Goal: Task Accomplishment & Management: Use online tool/utility

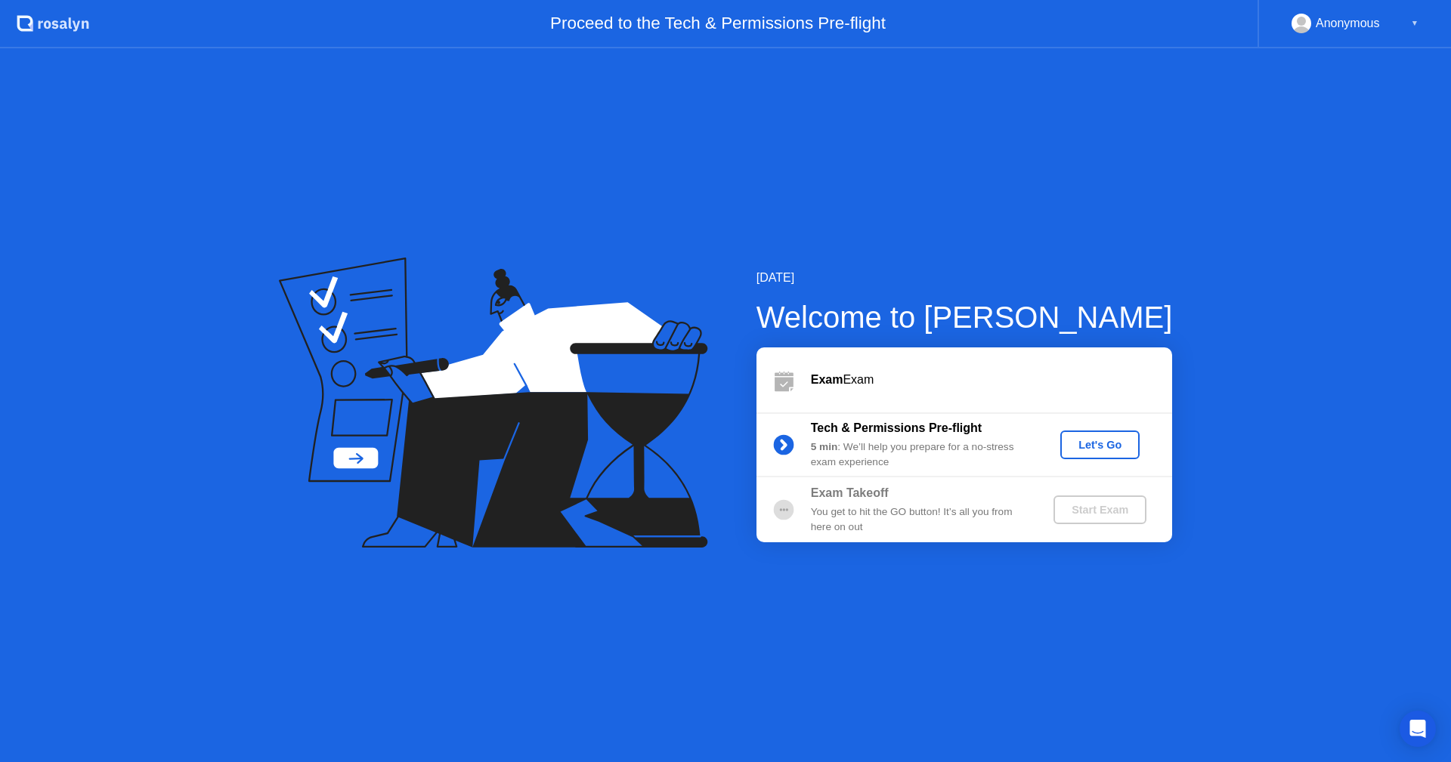
click at [1093, 454] on button "Let's Go" at bounding box center [1099, 445] width 79 height 29
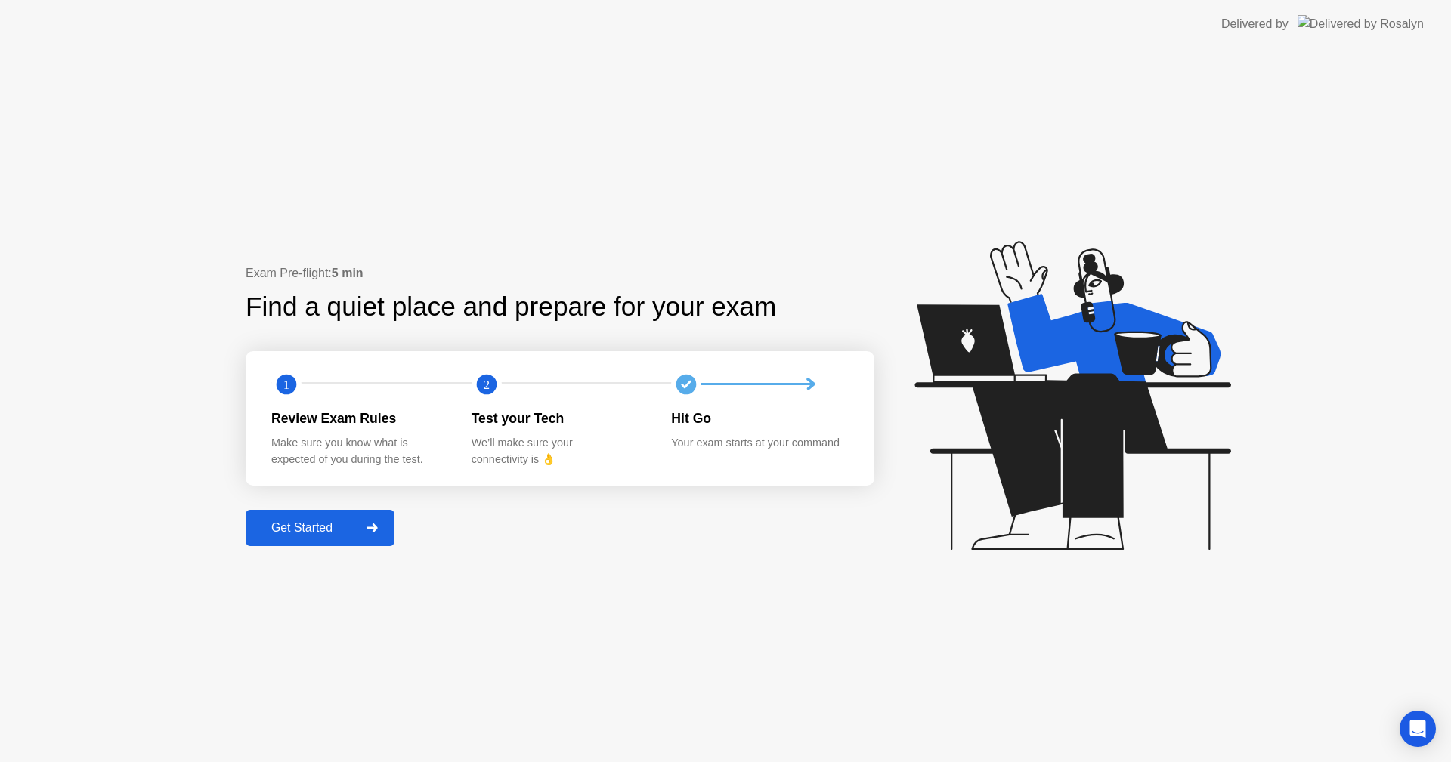
click at [352, 549] on div "Exam Pre-flight: 5 min Find a quiet place and prepare for your exam 1 2 Review …" at bounding box center [725, 405] width 1451 height 714
click at [345, 538] on button "Get Started" at bounding box center [320, 528] width 149 height 36
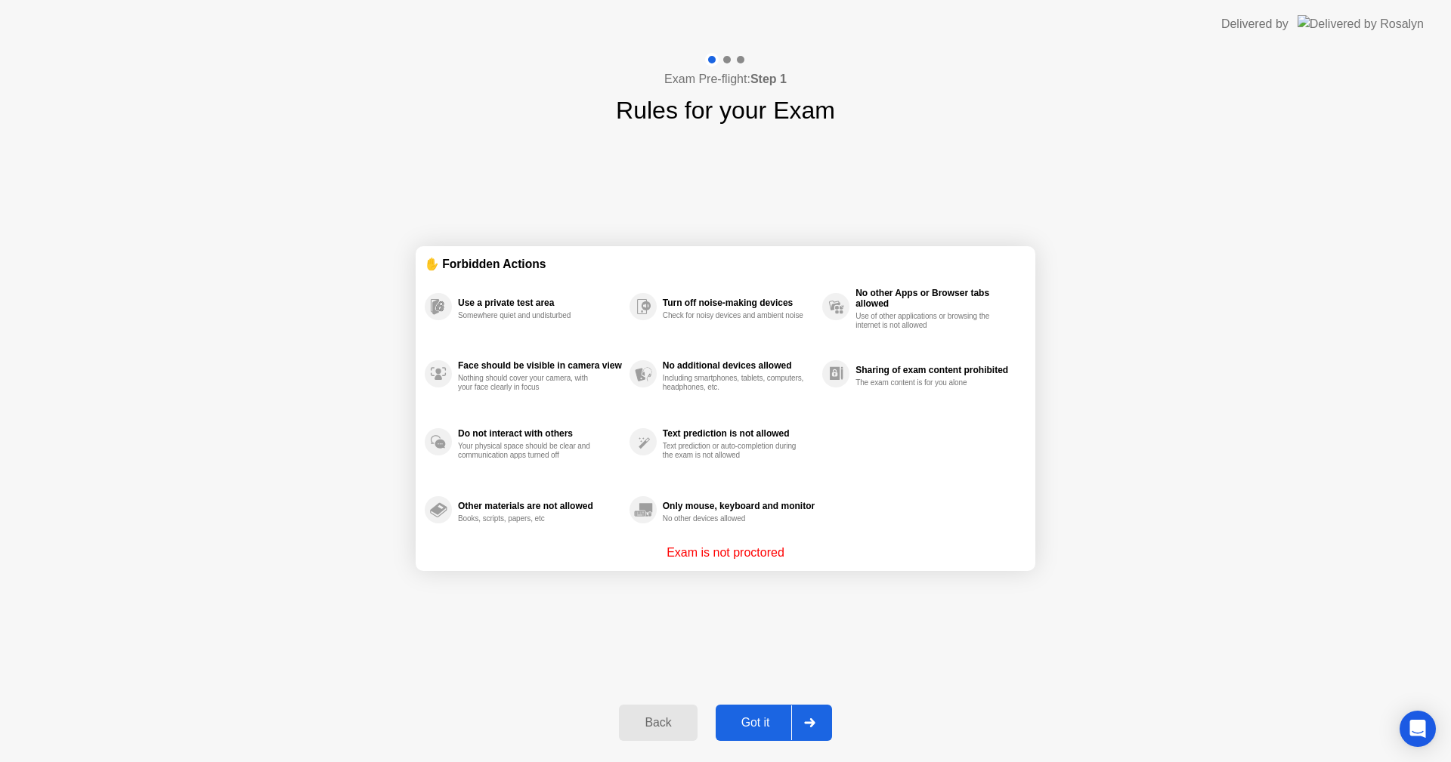
click at [764, 703] on div "Back Got it" at bounding box center [725, 723] width 230 height 70
click at [768, 718] on div "Got it" at bounding box center [755, 723] width 71 height 14
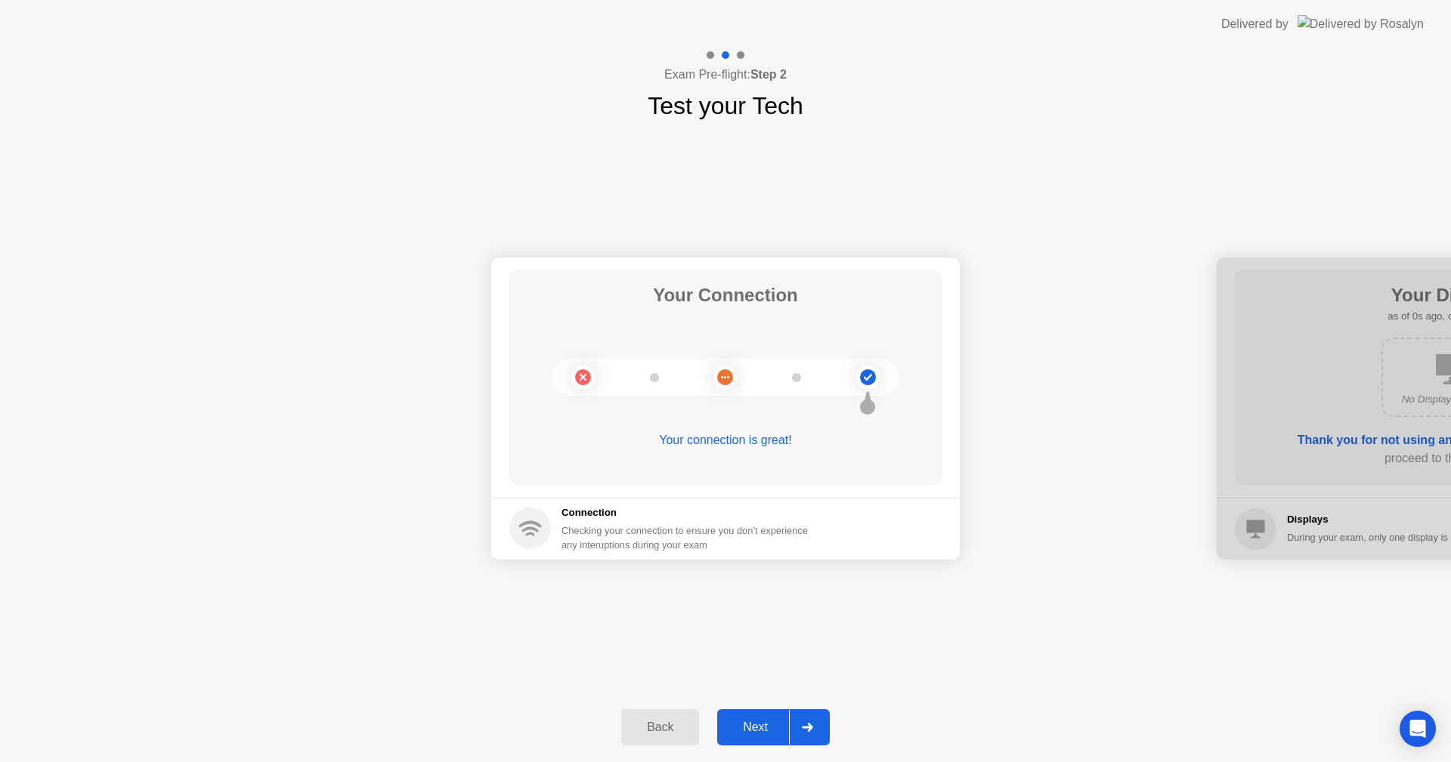
click at [769, 725] on div "Next" at bounding box center [755, 728] width 67 height 14
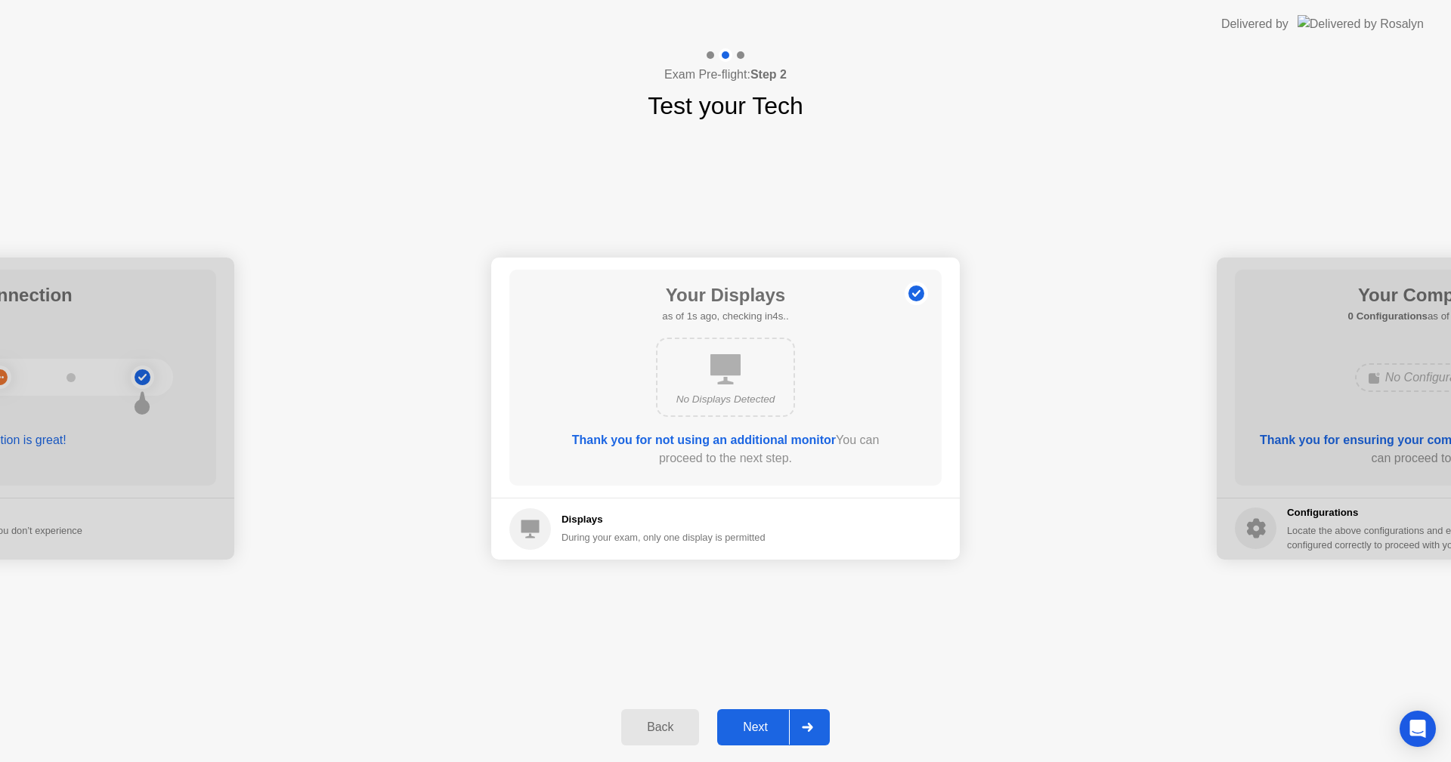
click at [769, 725] on div "Next" at bounding box center [755, 728] width 67 height 14
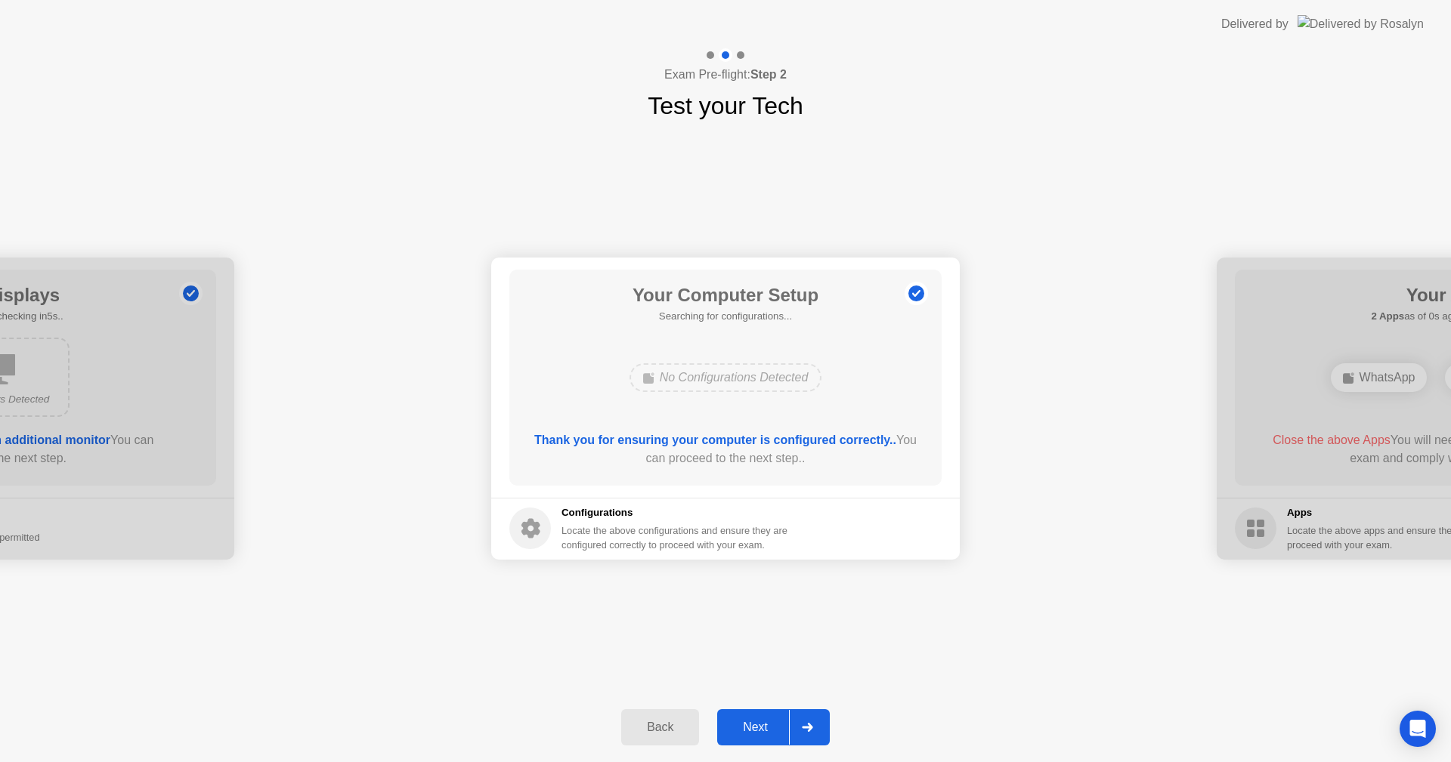
click at [769, 725] on div "Next" at bounding box center [755, 728] width 67 height 14
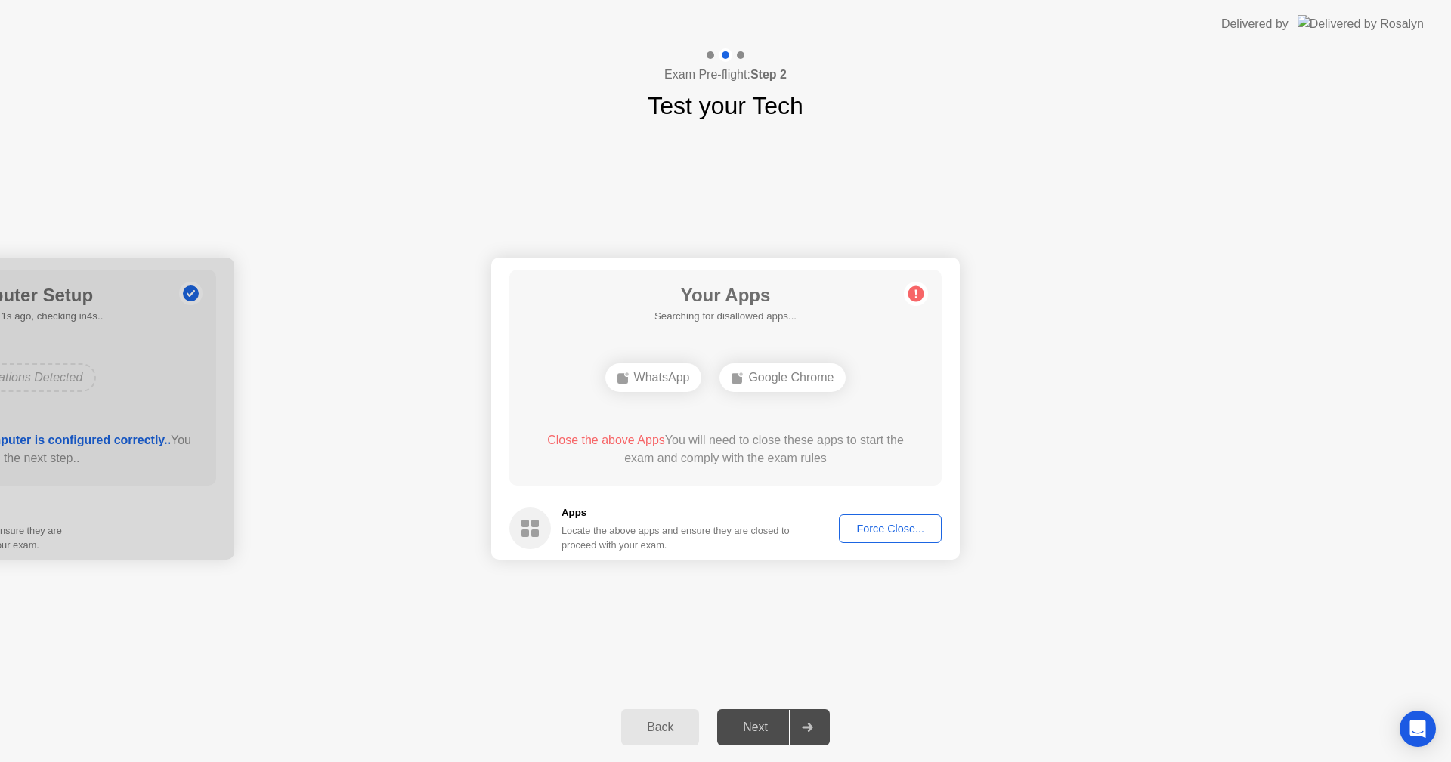
click at [874, 527] on div "Force Close..." at bounding box center [890, 529] width 92 height 12
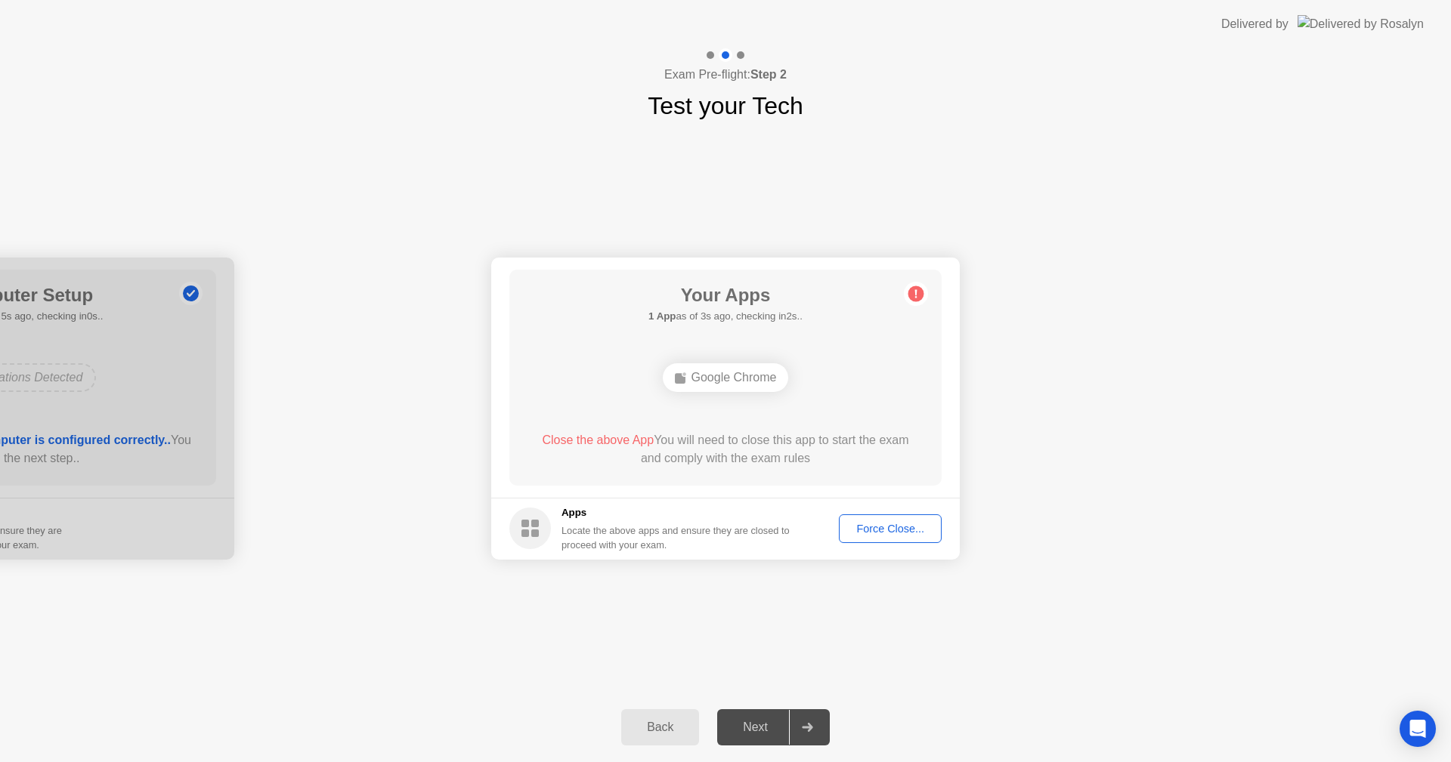
click at [878, 524] on div "Force Close..." at bounding box center [890, 529] width 92 height 12
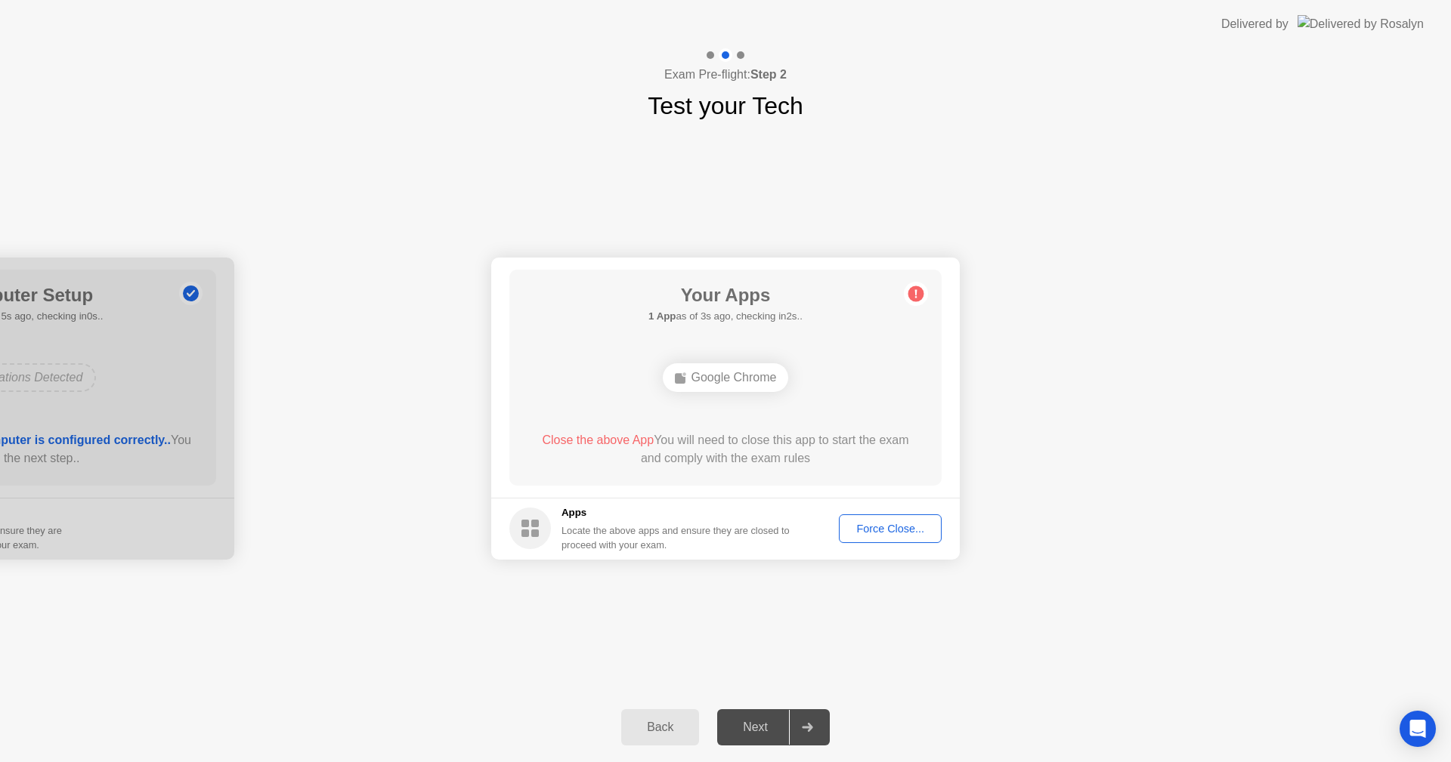
click at [861, 554] on footer "Apps Locate the above apps and ensure they are closed to proceed with your exam…" at bounding box center [725, 529] width 468 height 62
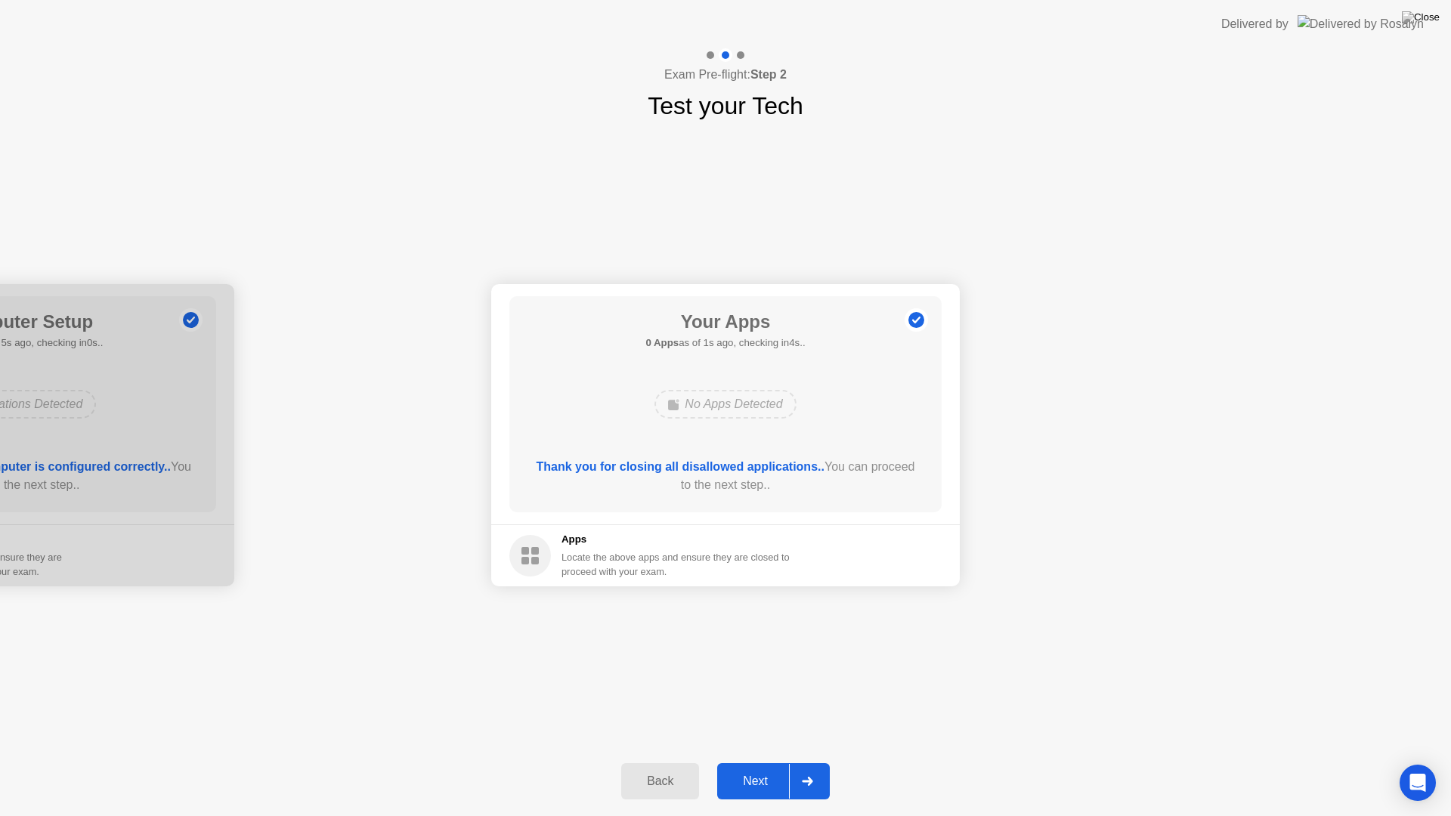
click at [765, 762] on div "Next" at bounding box center [755, 782] width 67 height 14
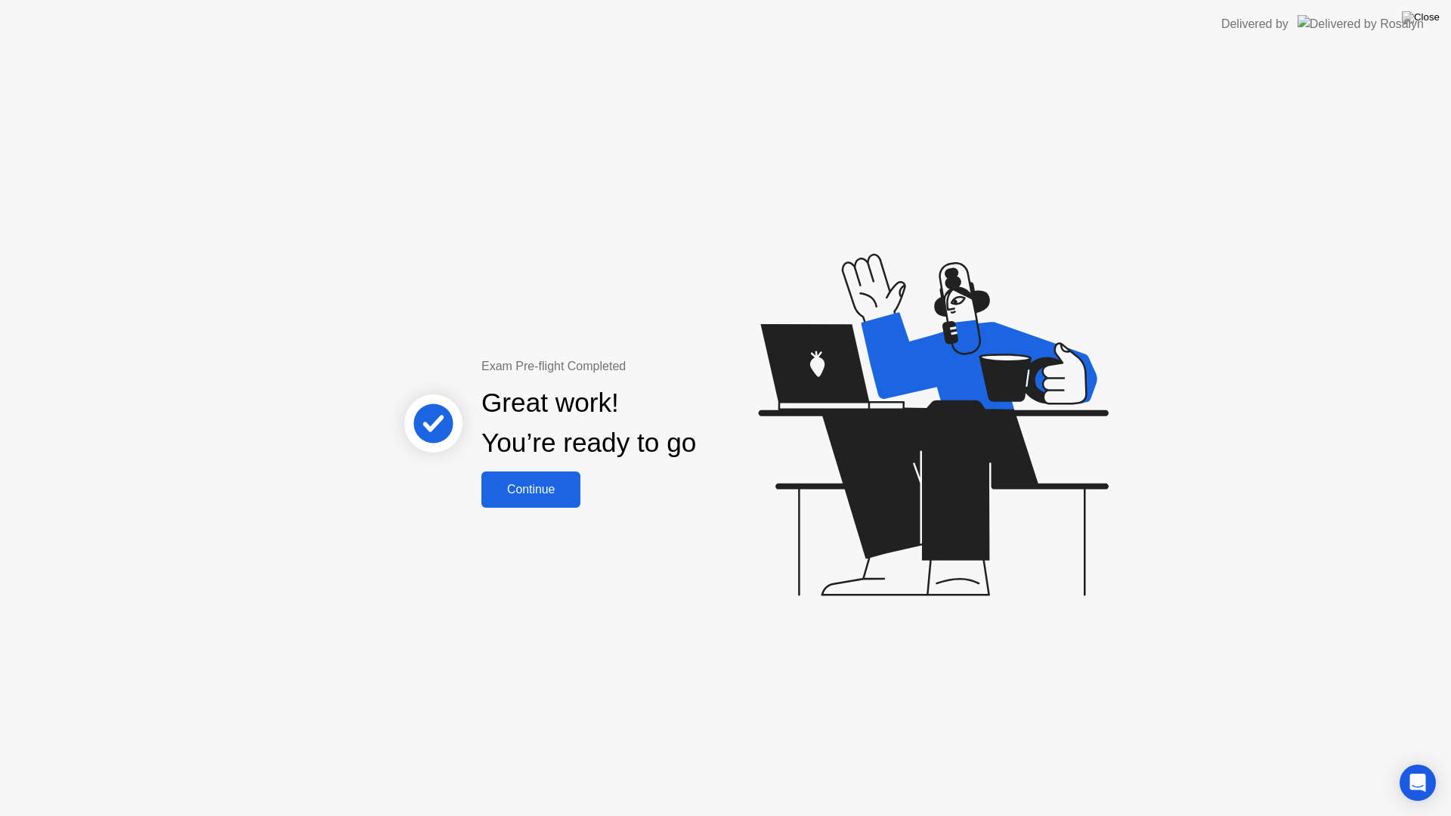
click at [544, 496] on div "Continue" at bounding box center [531, 490] width 90 height 14
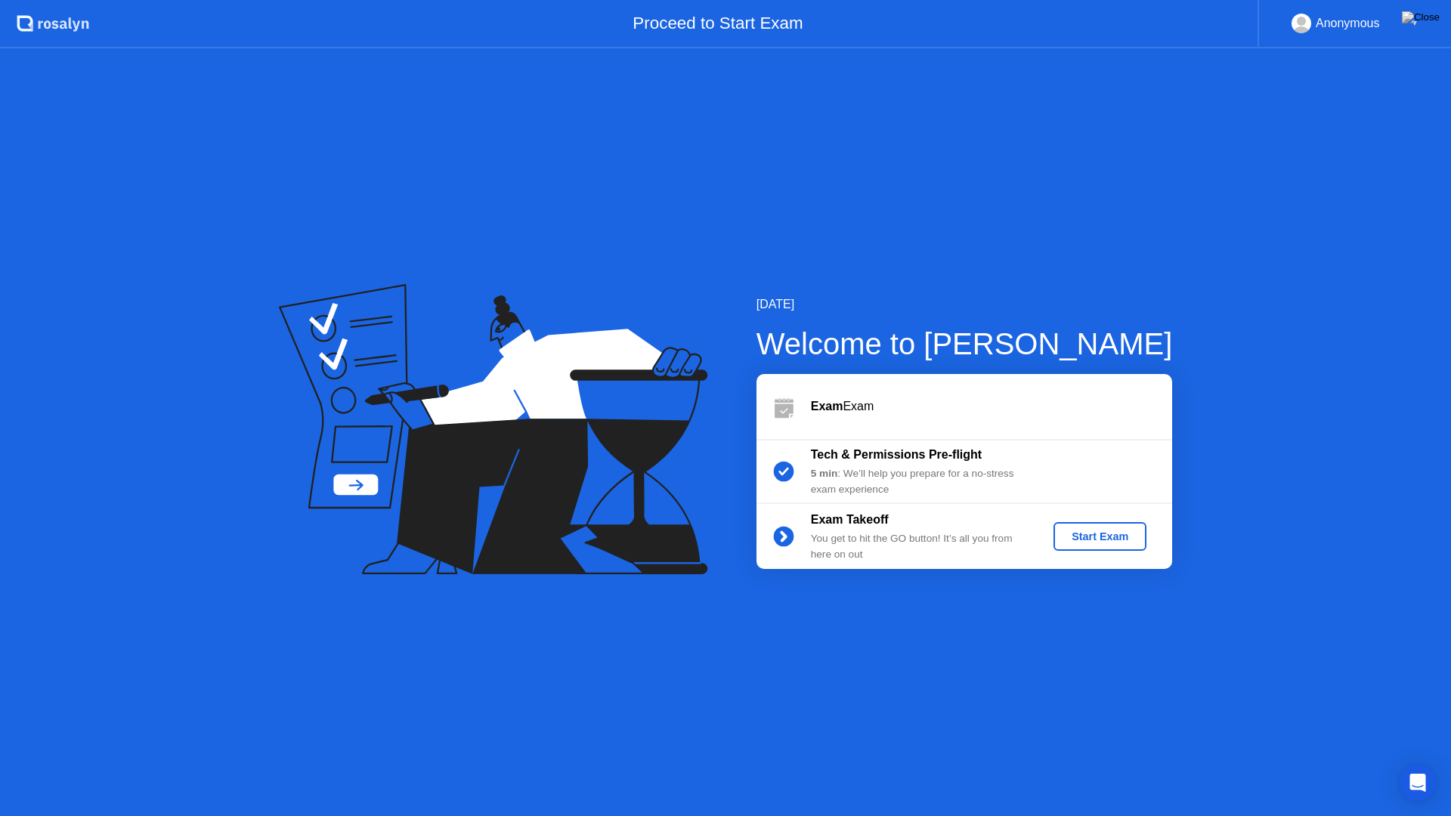
click at [1085, 540] on div "Start Exam" at bounding box center [1099, 536] width 81 height 12
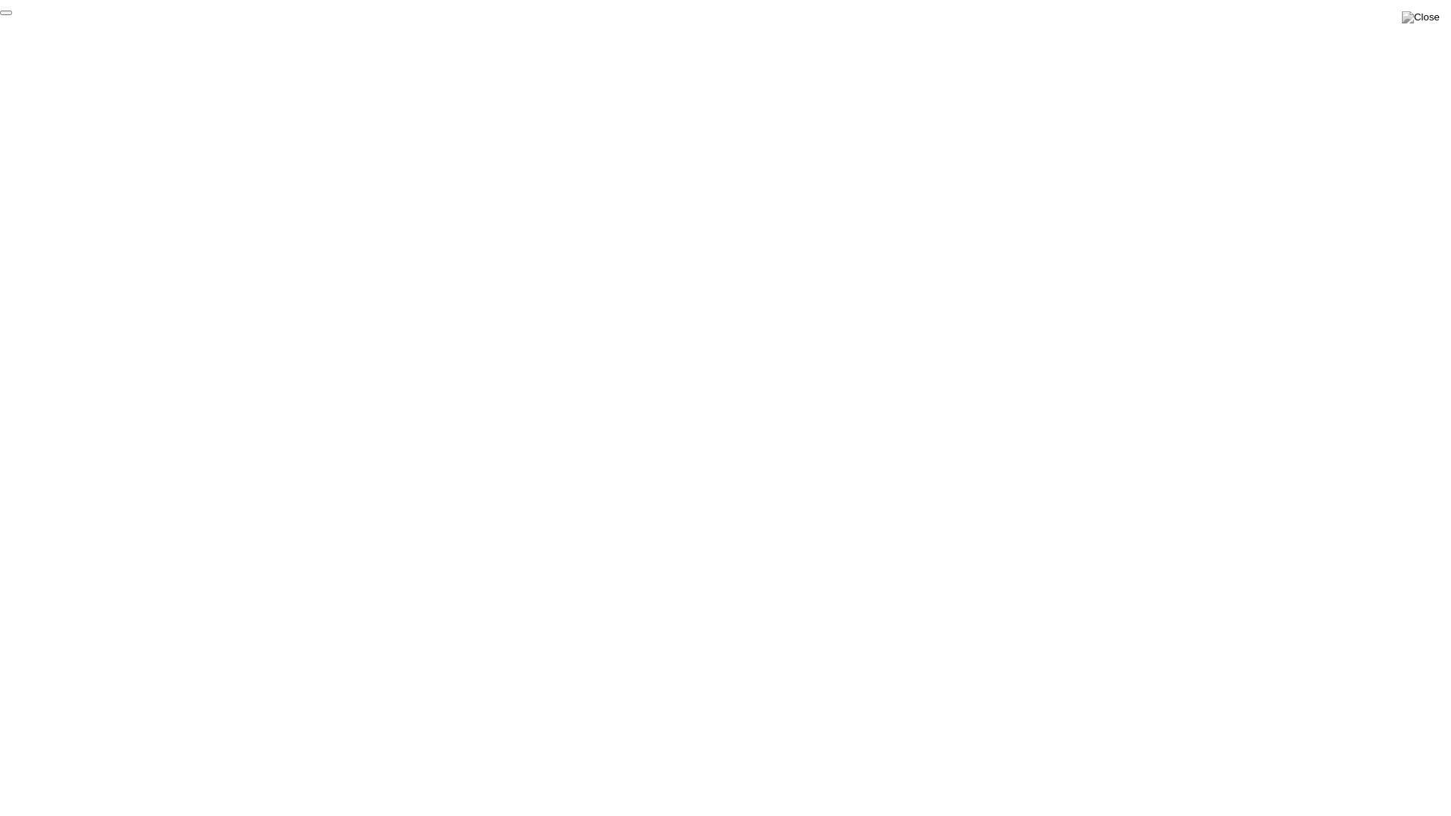
click div "End Proctoring Session"
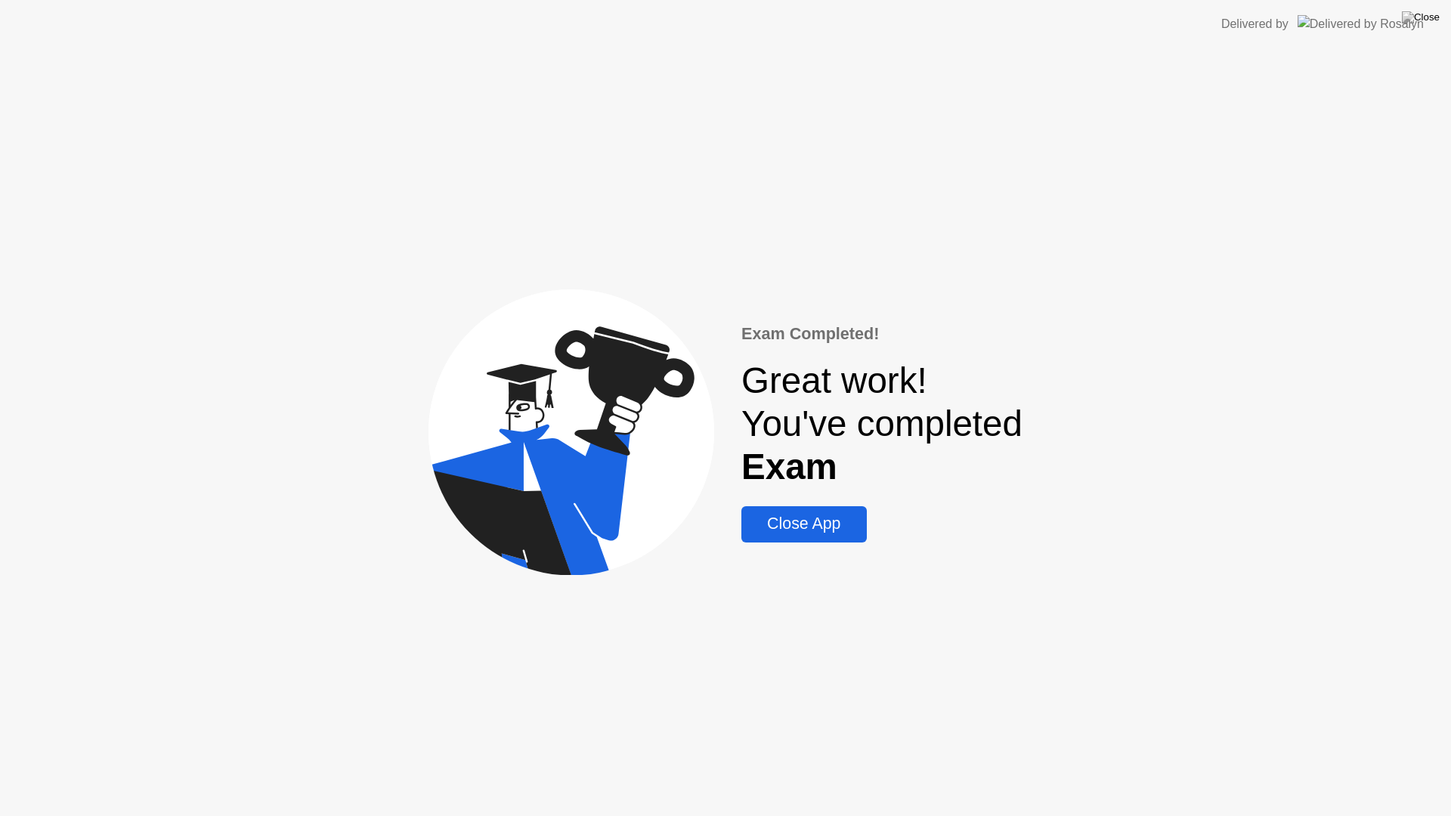
click at [857, 531] on div "Close App" at bounding box center [804, 524] width 116 height 19
